Goal: Information Seeking & Learning: Learn about a topic

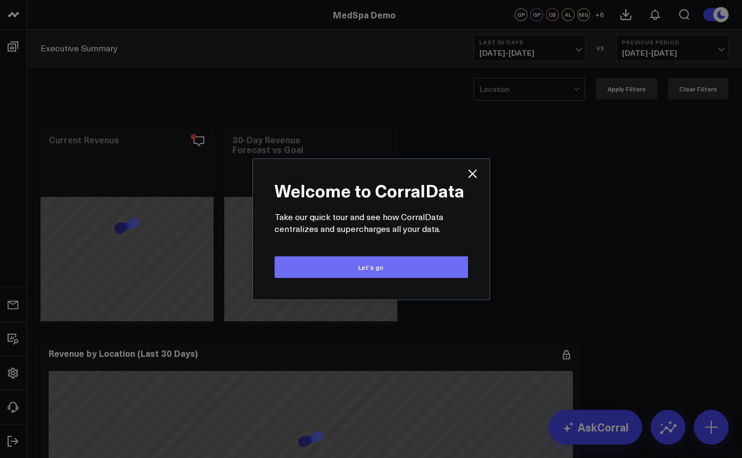
click at [355, 273] on button "Let’s go" at bounding box center [372, 267] width 194 height 22
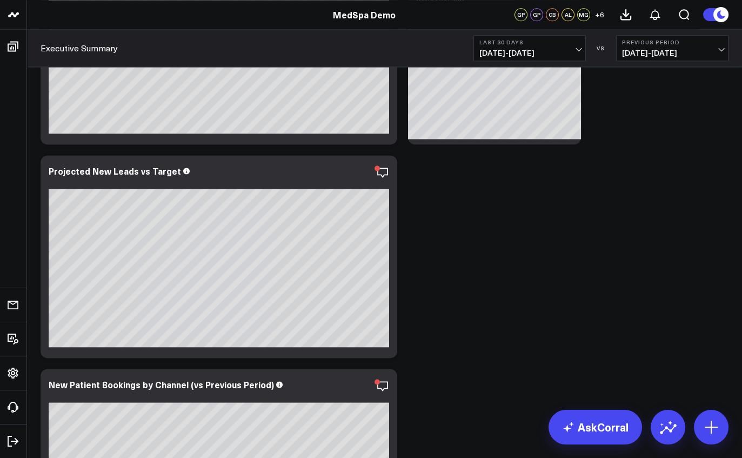
scroll to position [624, 0]
